Goal: Transaction & Acquisition: Book appointment/travel/reservation

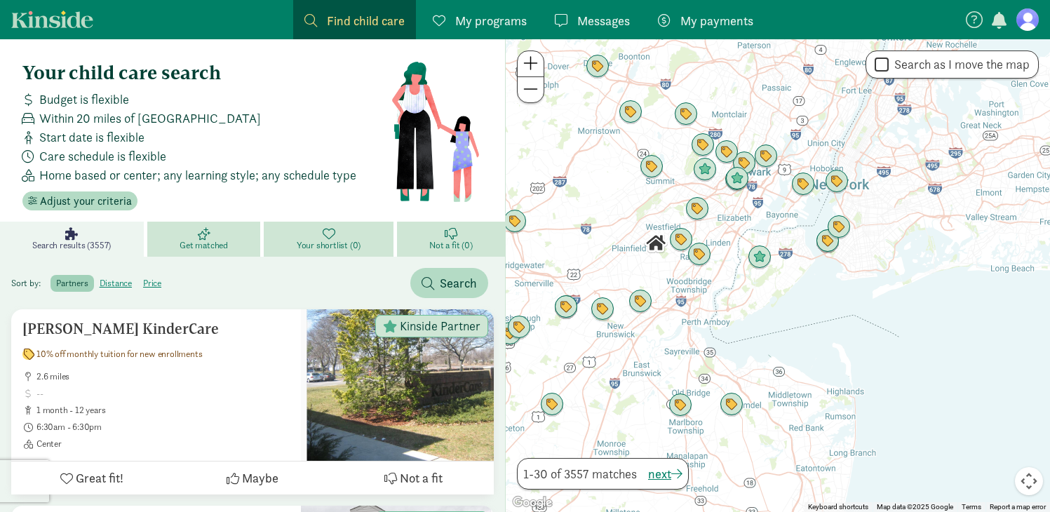
drag, startPoint x: 778, startPoint y: 248, endPoint x: 672, endPoint y: 209, distance: 113.6
click at [672, 209] on div at bounding box center [777, 275] width 544 height 473
click at [532, 64] on span at bounding box center [530, 63] width 15 height 17
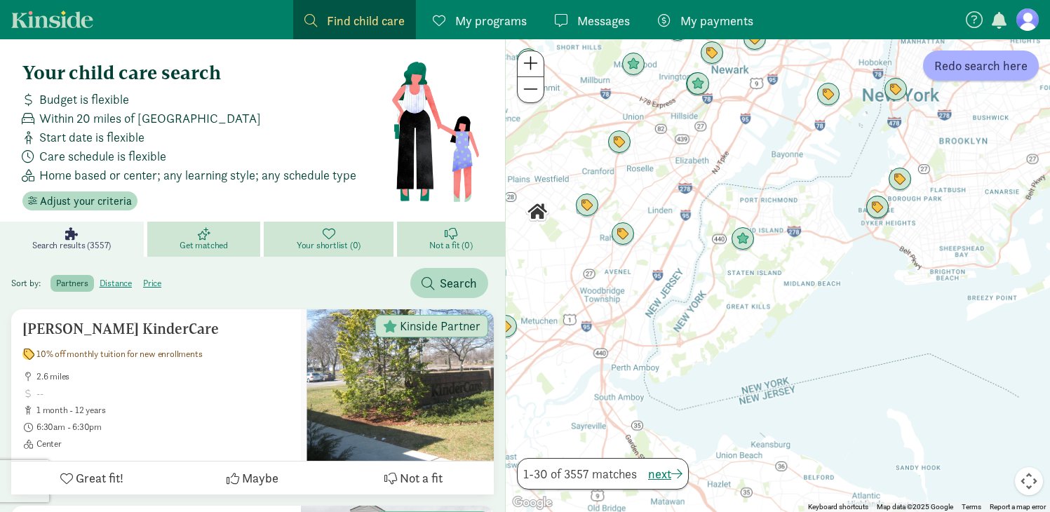
click at [532, 64] on span at bounding box center [530, 63] width 15 height 17
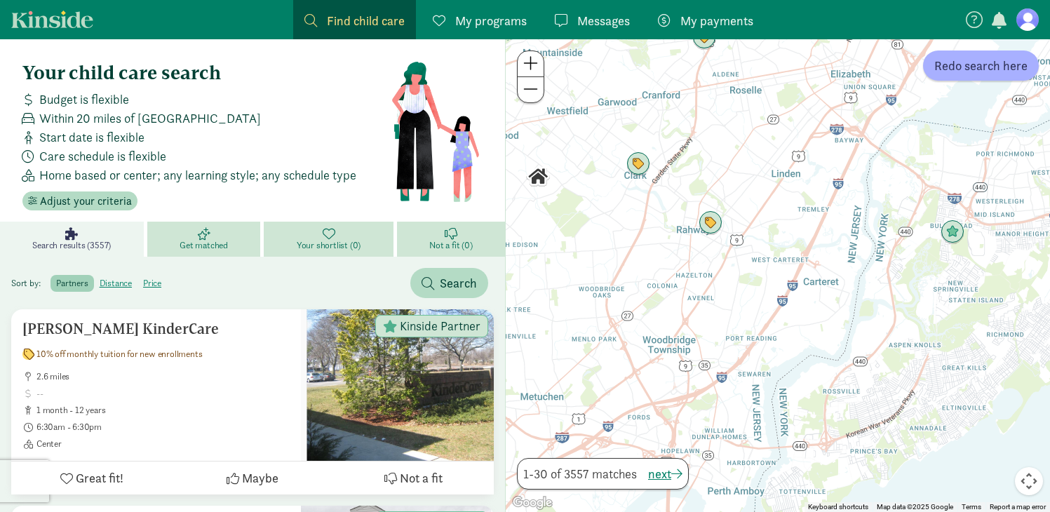
drag, startPoint x: 541, startPoint y: 203, endPoint x: 790, endPoint y: 233, distance: 251.3
click at [790, 233] on div at bounding box center [777, 275] width 544 height 473
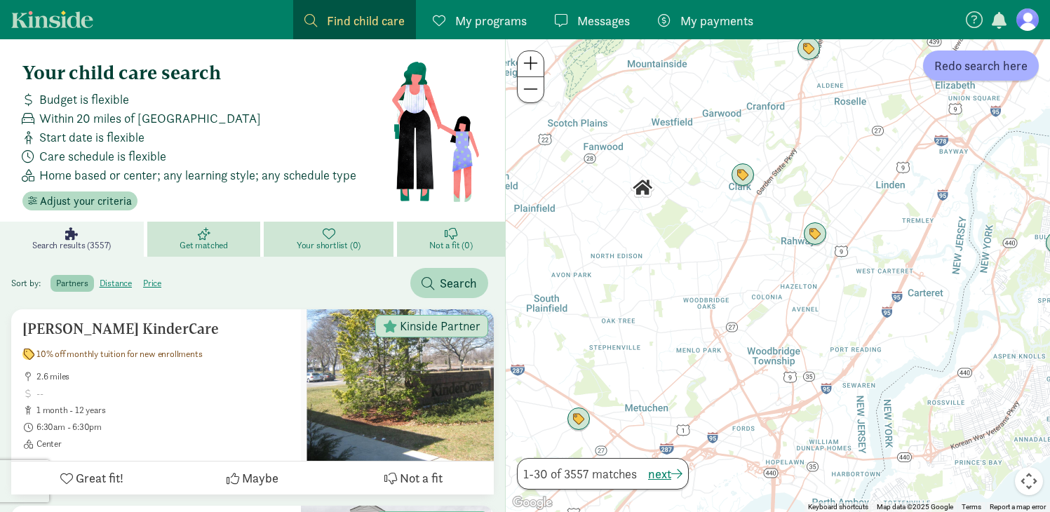
drag, startPoint x: 585, startPoint y: 184, endPoint x: 698, endPoint y: 194, distance: 113.4
click at [698, 194] on div at bounding box center [777, 275] width 544 height 473
click at [348, 20] on span "Find child care" at bounding box center [366, 20] width 78 height 19
click at [313, 19] on span at bounding box center [310, 20] width 13 height 13
click at [444, 285] on span "Search" at bounding box center [458, 282] width 37 height 19
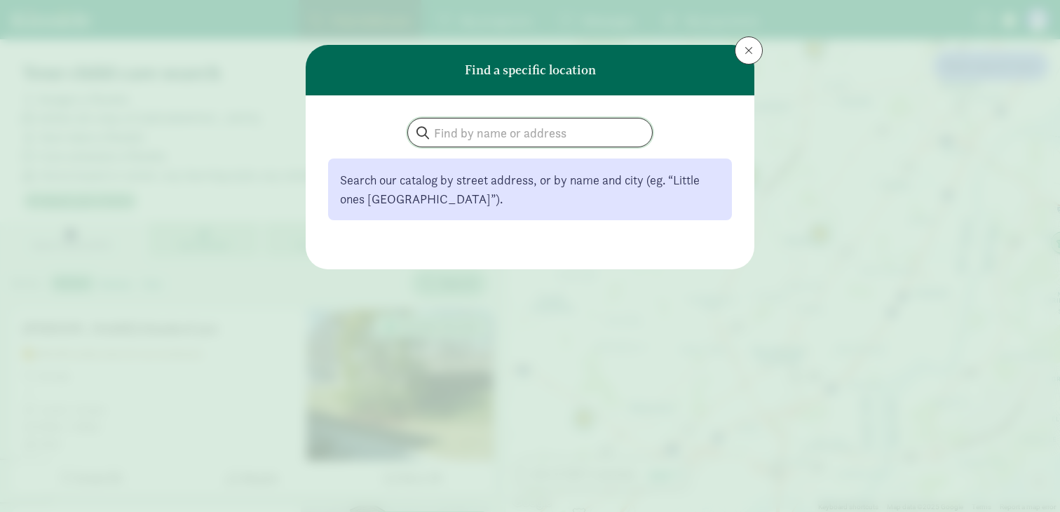
click at [478, 134] on input "search" at bounding box center [530, 132] width 244 height 28
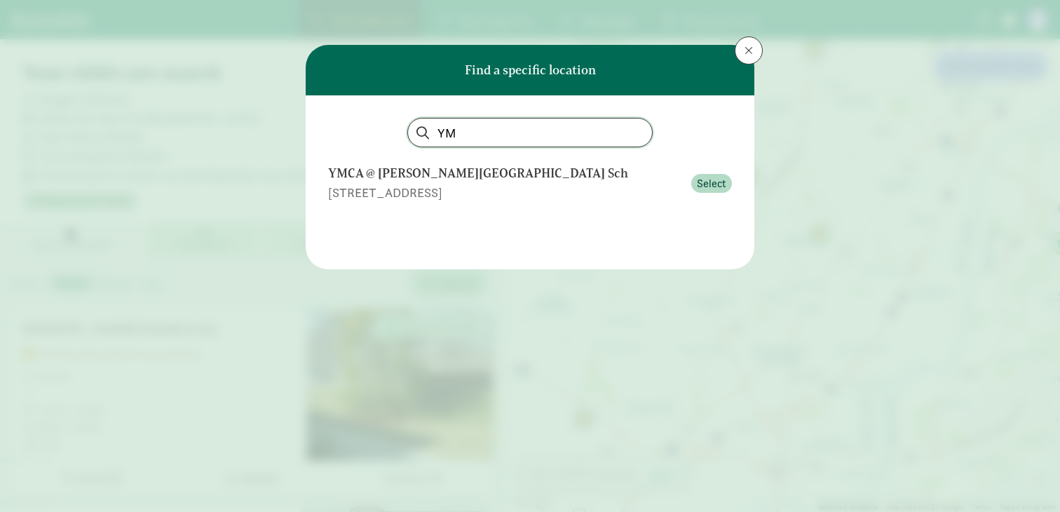
type input "Y"
type input "Light Bridge"
click at [757, 50] on button at bounding box center [749, 50] width 28 height 28
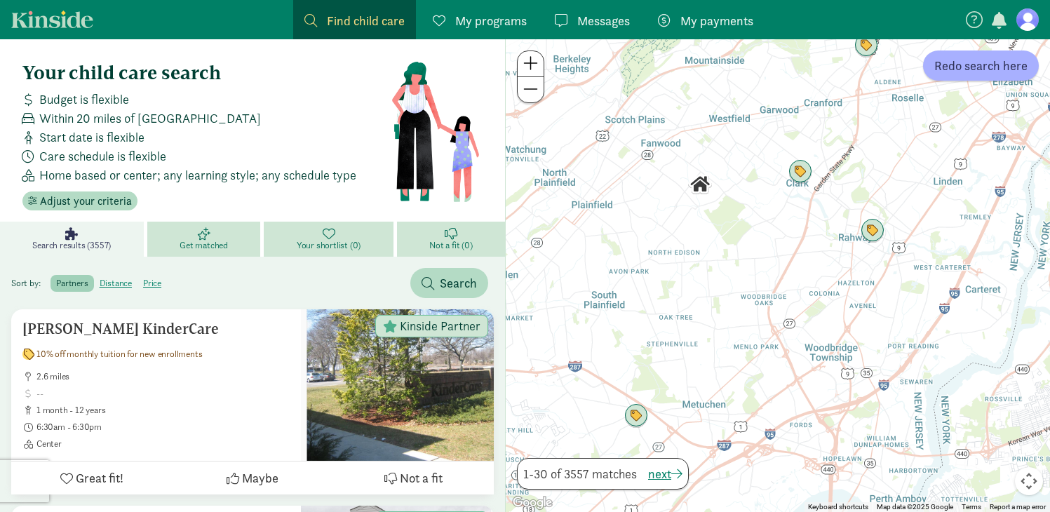
drag, startPoint x: 667, startPoint y: 252, endPoint x: 726, endPoint y: 248, distance: 59.0
click at [726, 248] on div at bounding box center [777, 275] width 544 height 473
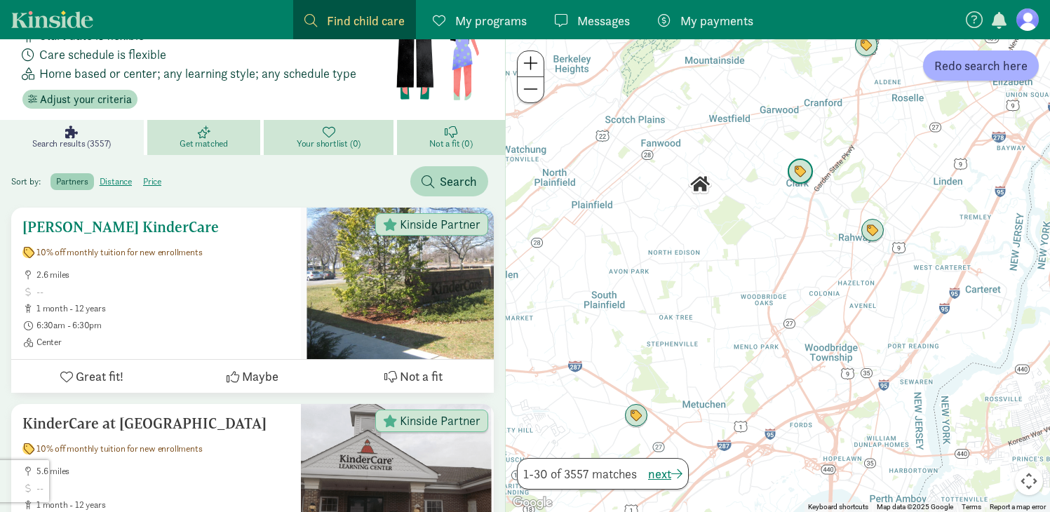
scroll to position [105, 0]
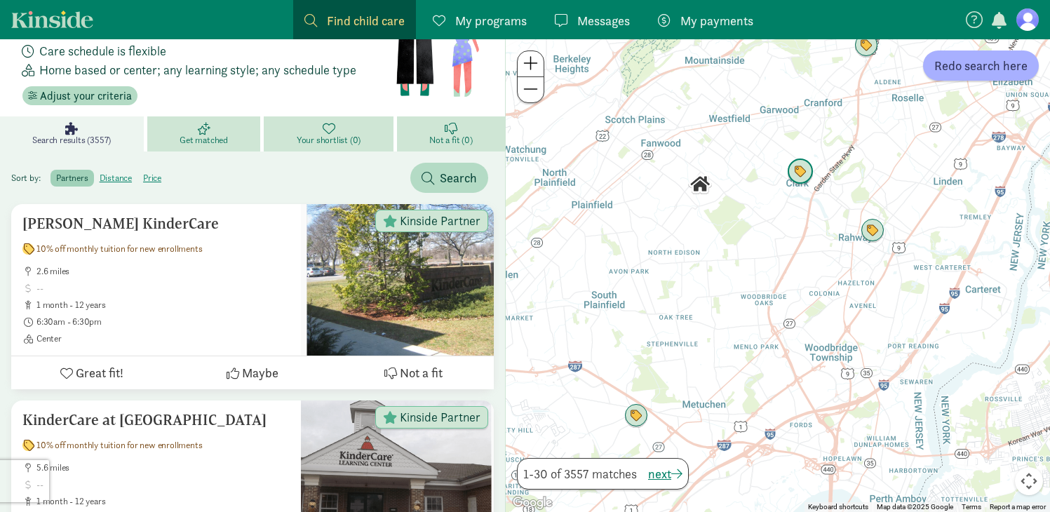
click at [806, 176] on img "Click to see details" at bounding box center [800, 171] width 27 height 27
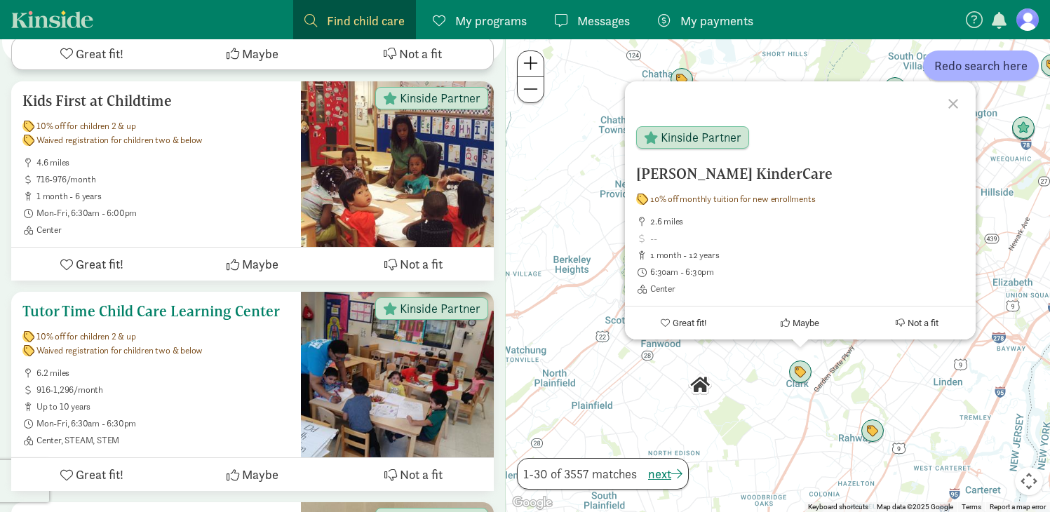
scroll to position [2834, 0]
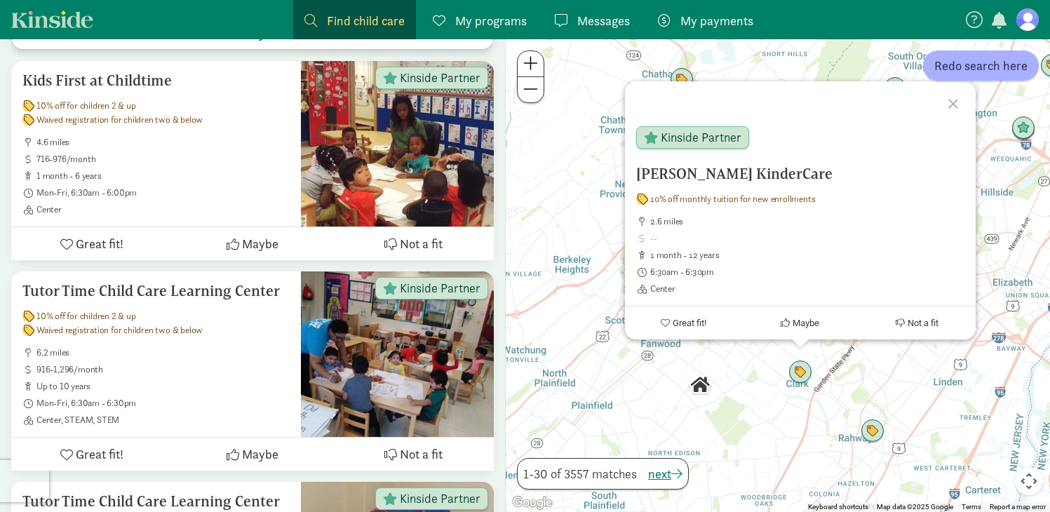
click at [956, 107] on div at bounding box center [955, 101] width 41 height 41
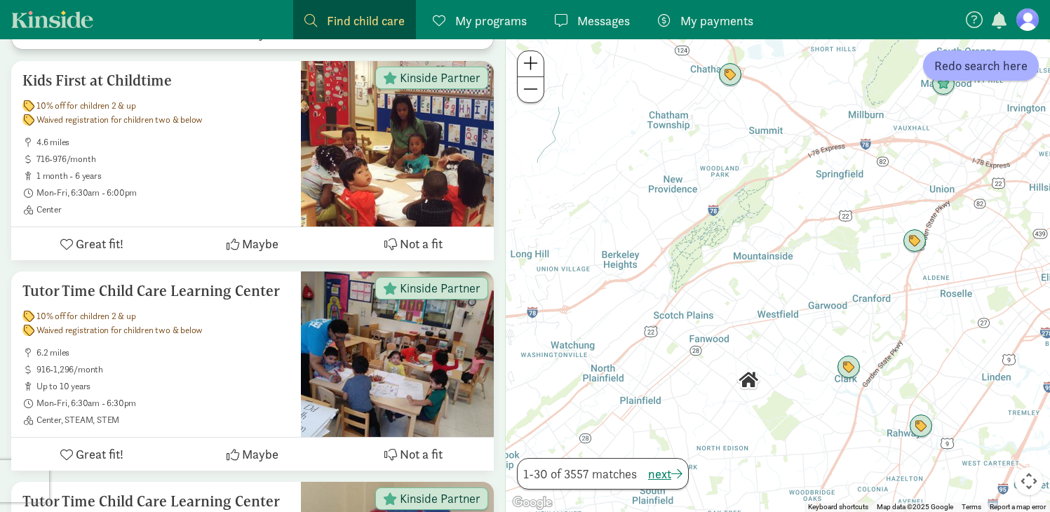
drag, startPoint x: 751, startPoint y: 316, endPoint x: 801, endPoint y: 311, distance: 50.0
click at [801, 311] on div at bounding box center [777, 275] width 544 height 473
click at [733, 80] on img "Click to see details" at bounding box center [729, 75] width 27 height 27
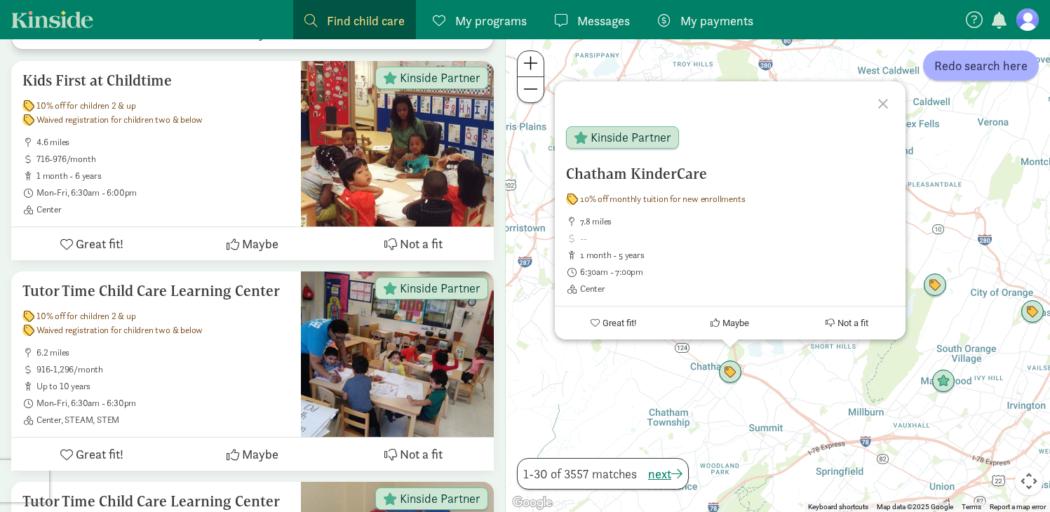
click at [881, 104] on div at bounding box center [884, 101] width 41 height 41
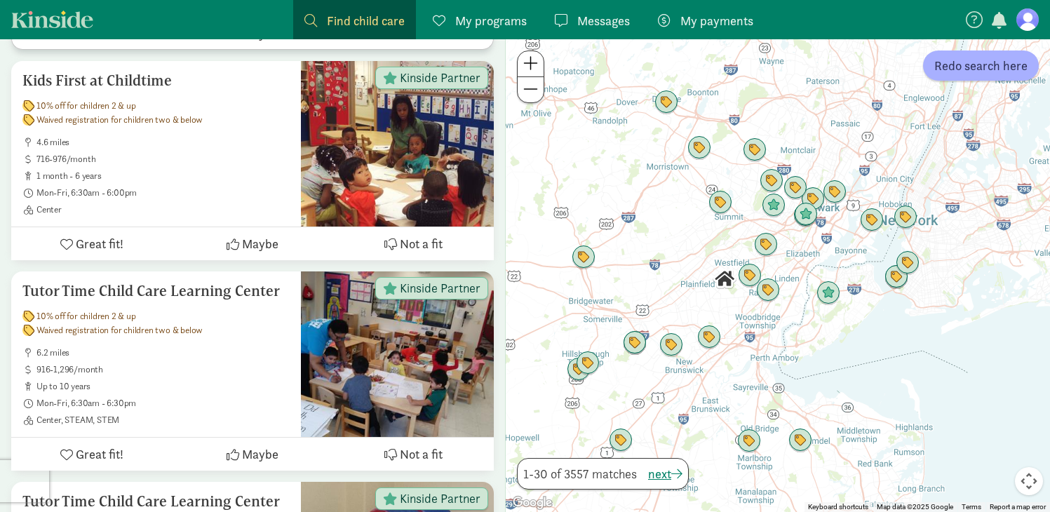
drag, startPoint x: 796, startPoint y: 448, endPoint x: 732, endPoint y: 259, distance: 199.8
click at [732, 259] on div at bounding box center [777, 275] width 544 height 473
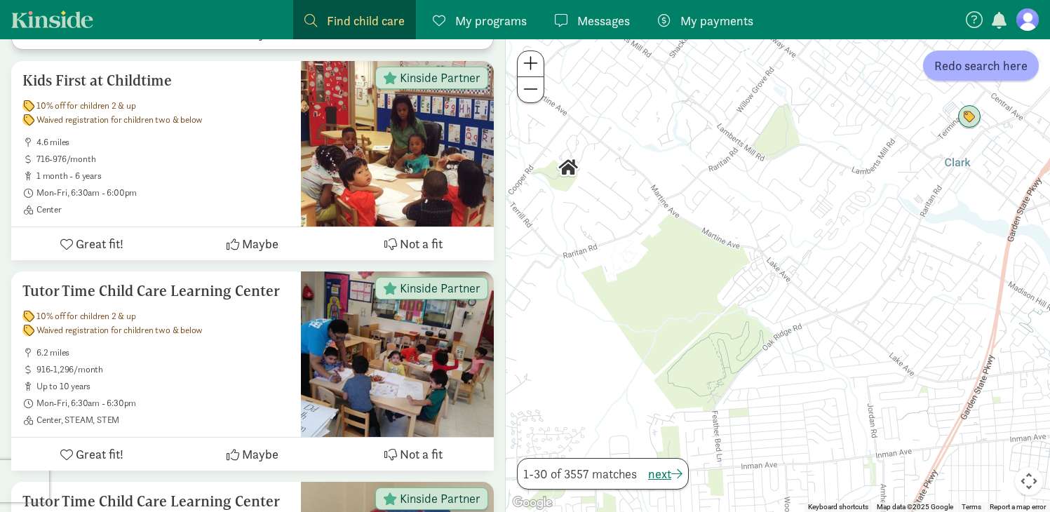
drag, startPoint x: 678, startPoint y: 336, endPoint x: 752, endPoint y: 248, distance: 114.9
click at [752, 248] on div at bounding box center [777, 275] width 544 height 473
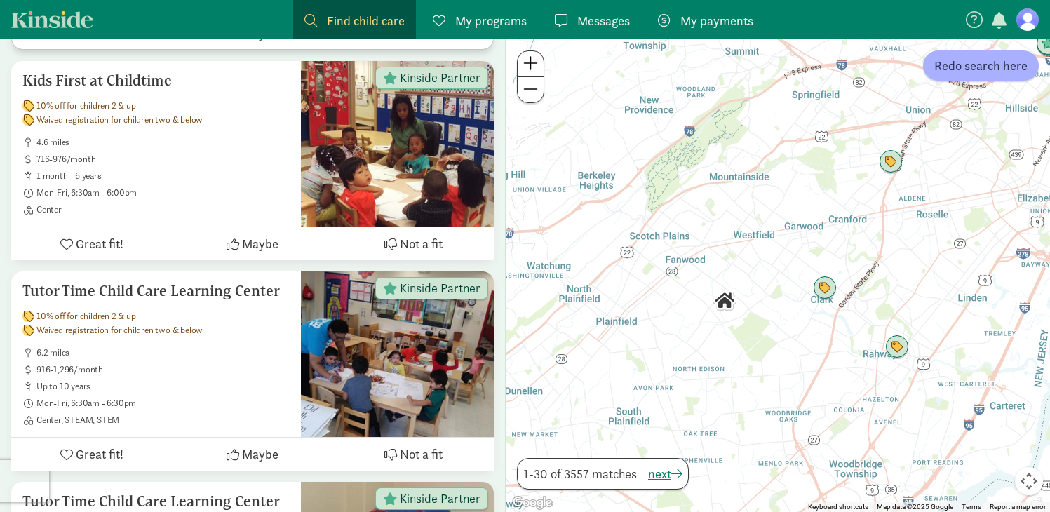
drag, startPoint x: 726, startPoint y: 373, endPoint x: 753, endPoint y: 427, distance: 60.2
click at [753, 427] on div at bounding box center [777, 275] width 544 height 473
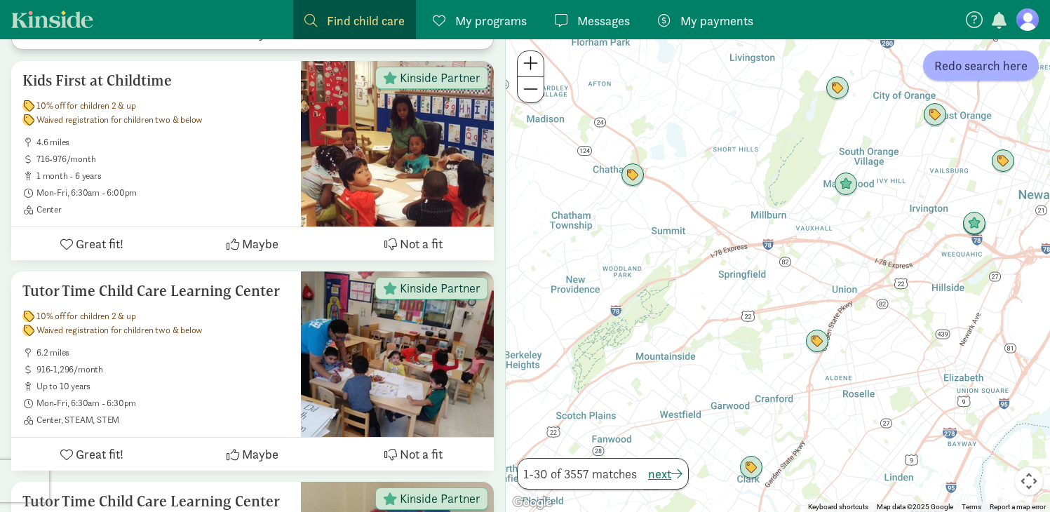
drag, startPoint x: 778, startPoint y: 205, endPoint x: 701, endPoint y: 388, distance: 199.2
click at [701, 388] on div at bounding box center [777, 275] width 544 height 473
click at [634, 173] on img "Click to see details" at bounding box center [632, 175] width 27 height 27
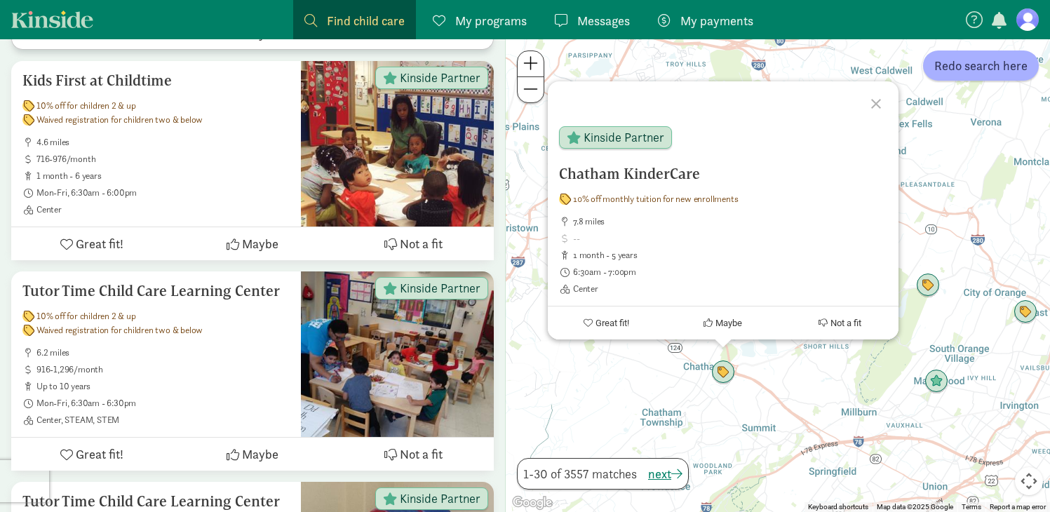
click at [873, 101] on div at bounding box center [877, 101] width 41 height 41
